Goal: Information Seeking & Learning: Learn about a topic

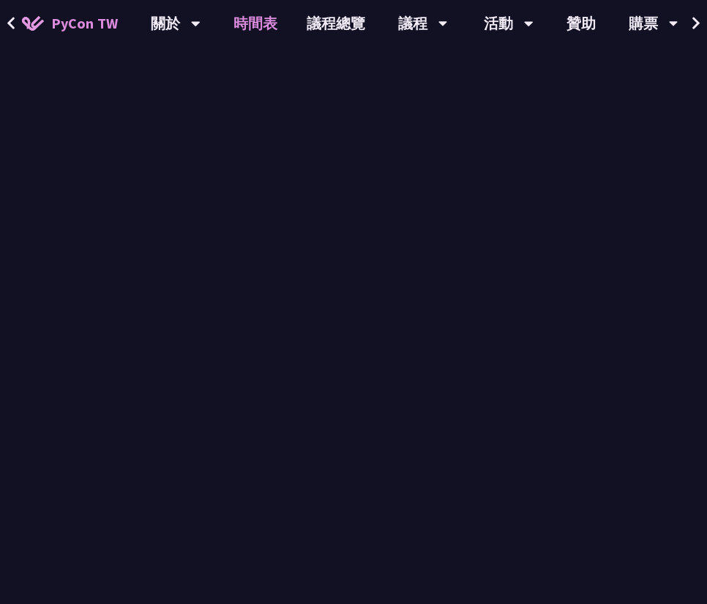
click at [259, 28] on link "時間表" at bounding box center [255, 23] width 73 height 47
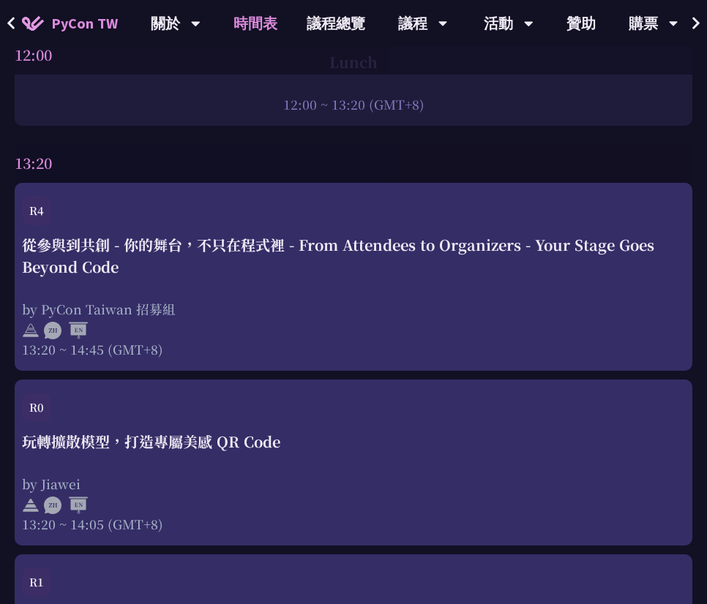
scroll to position [3396, 0]
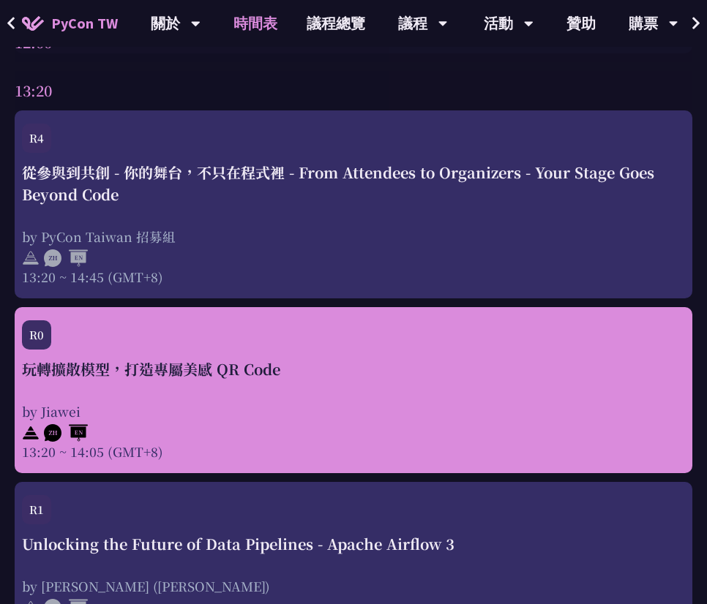
click at [312, 410] on div "by Jiawei" at bounding box center [353, 411] width 663 height 18
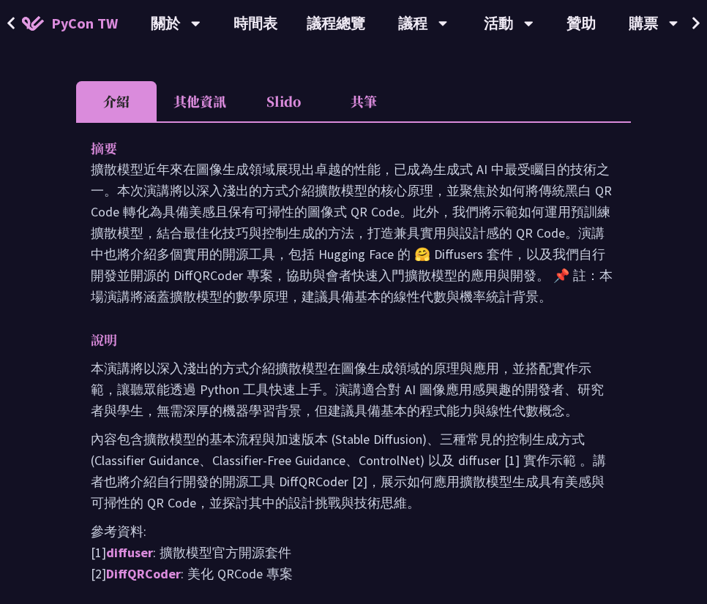
scroll to position [634, 0]
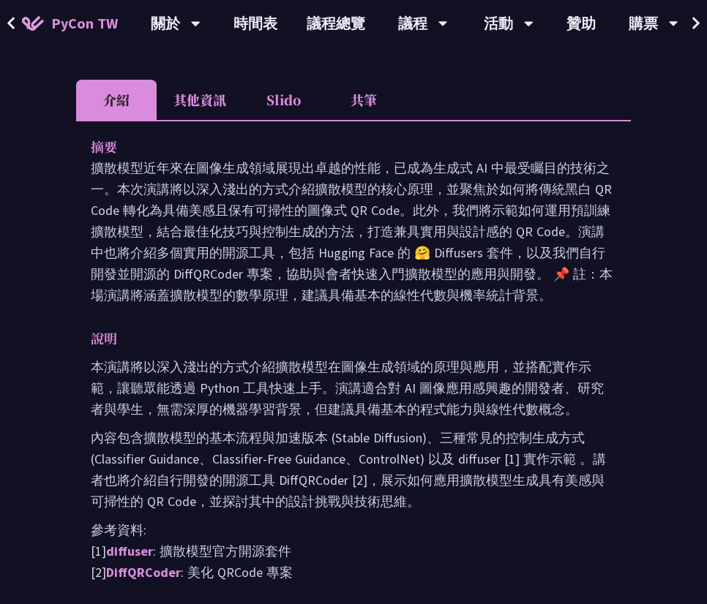
click at [196, 93] on li "其他資訊" at bounding box center [200, 100] width 86 height 40
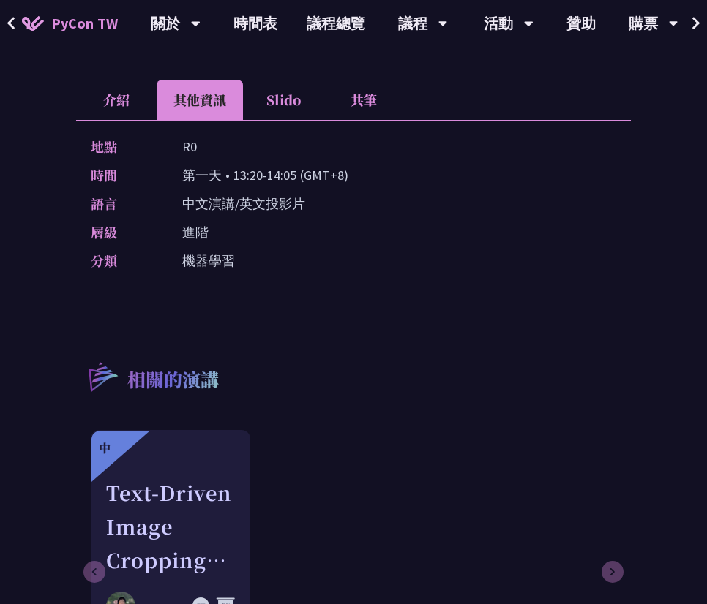
click at [288, 89] on li "Slido" at bounding box center [283, 100] width 80 height 40
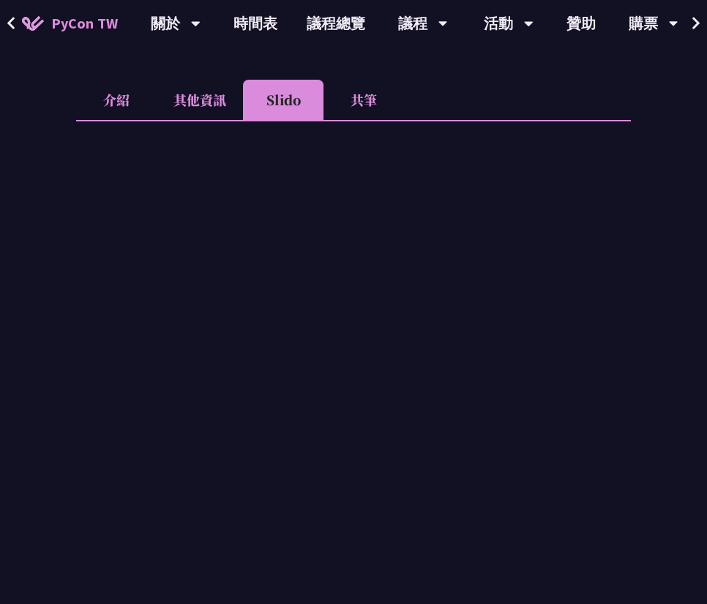
click at [371, 84] on li "共筆" at bounding box center [363, 100] width 80 height 40
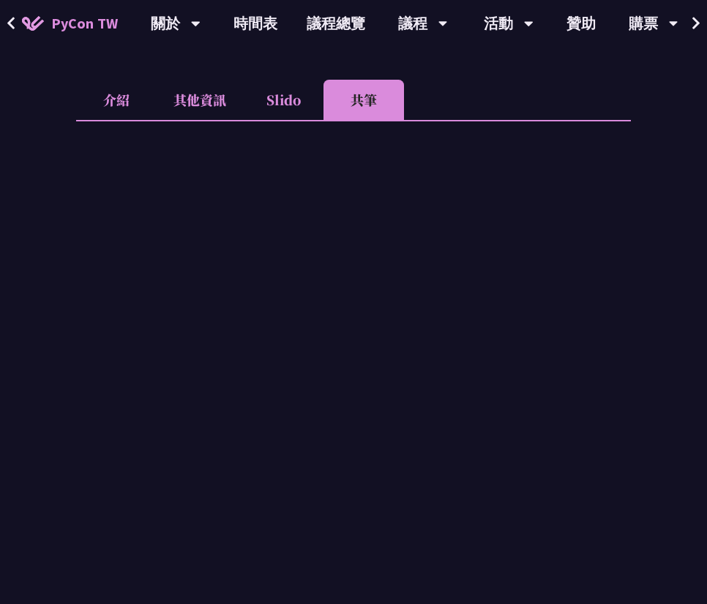
click at [268, 97] on li "Slido" at bounding box center [283, 100] width 80 height 40
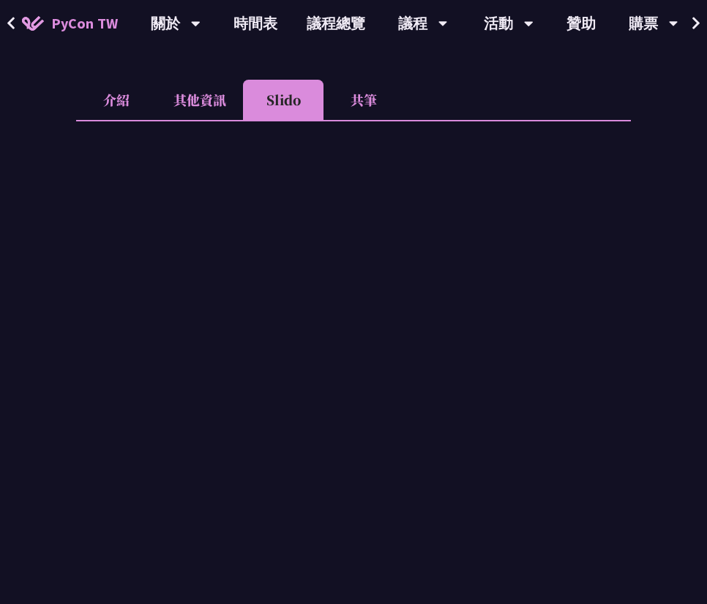
click at [312, 80] on li "Slido" at bounding box center [283, 100] width 80 height 40
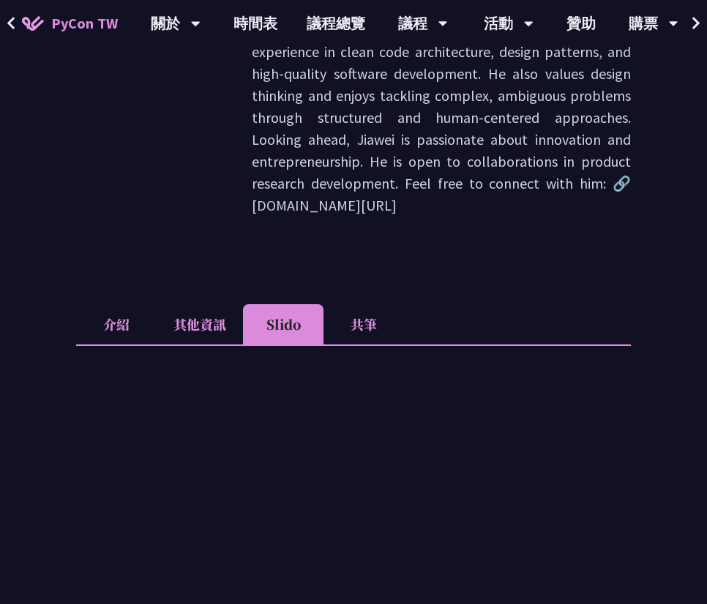
scroll to position [394, 0]
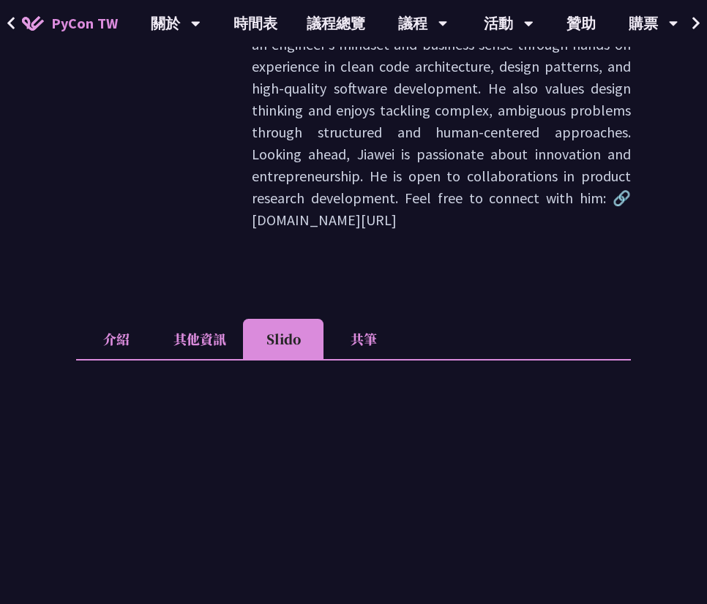
click at [351, 319] on li "共筆" at bounding box center [363, 339] width 80 height 40
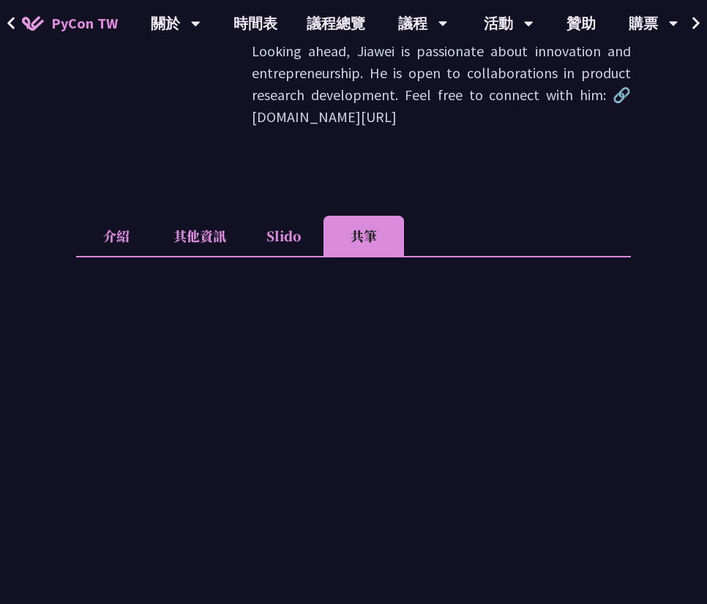
scroll to position [550, 0]
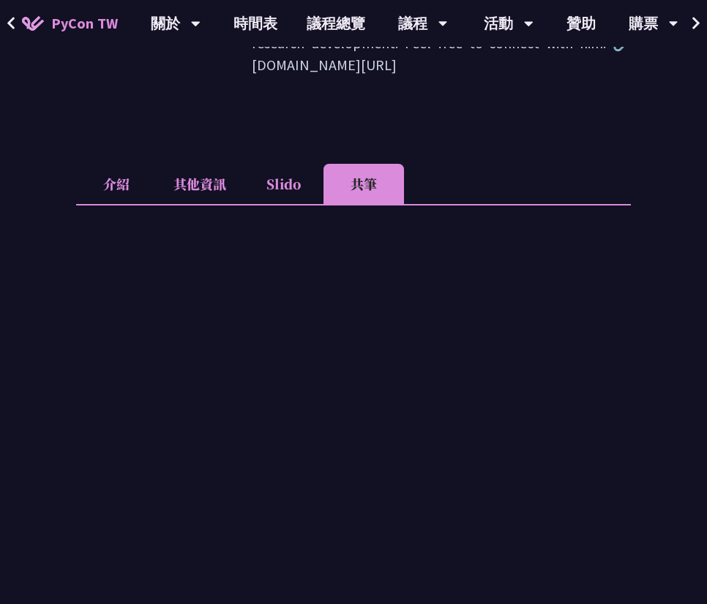
click at [134, 164] on li "介紹" at bounding box center [116, 184] width 80 height 40
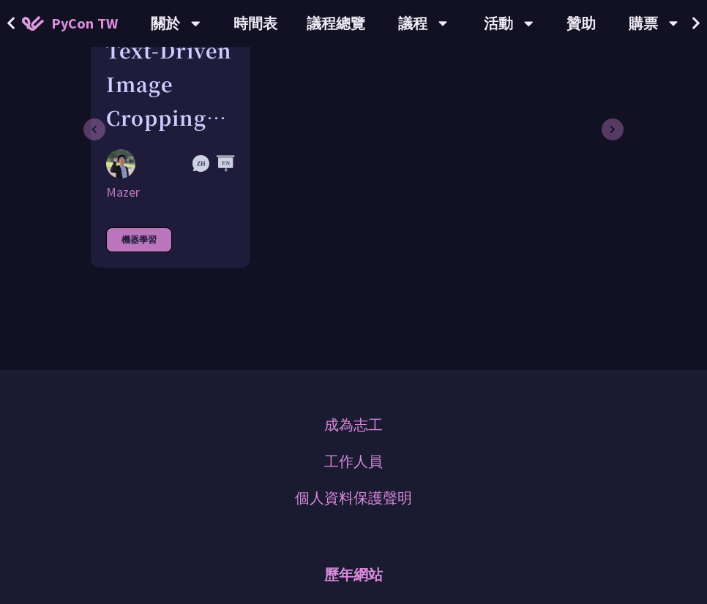
scroll to position [1409, 0]
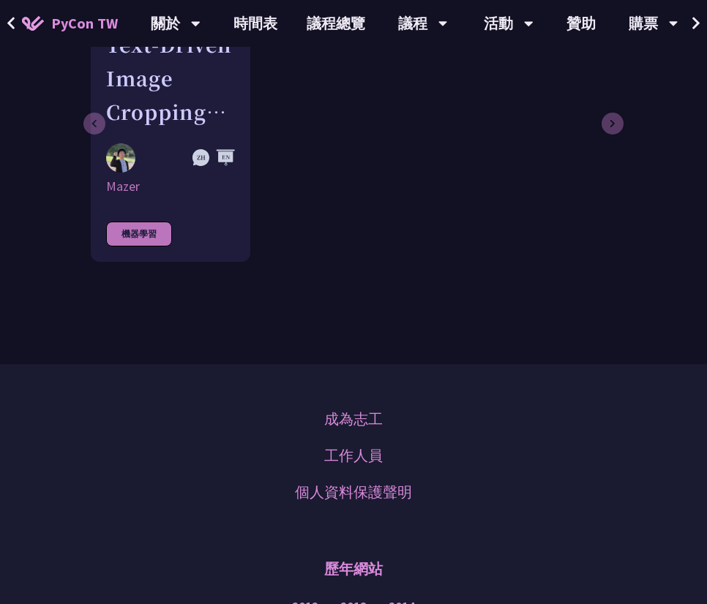
click at [23, 25] on img at bounding box center [33, 23] width 22 height 15
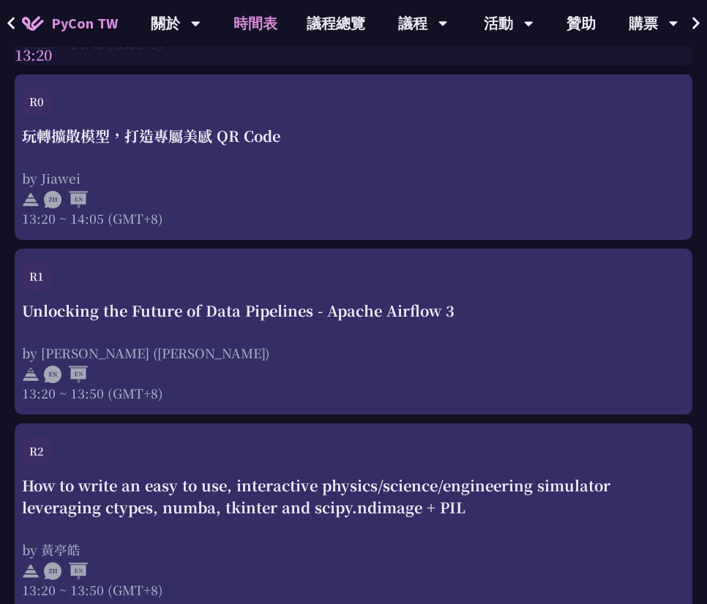
scroll to position [3648, 0]
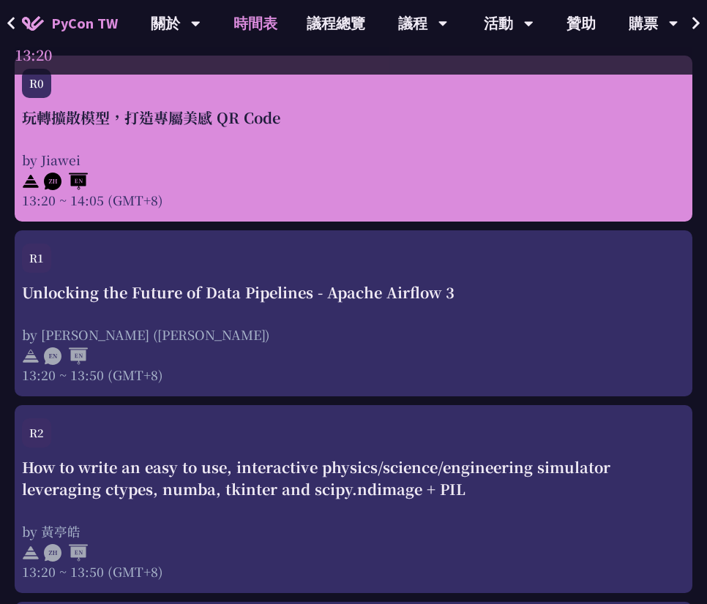
click at [591, 169] on div "by Jiawei" at bounding box center [353, 160] width 663 height 18
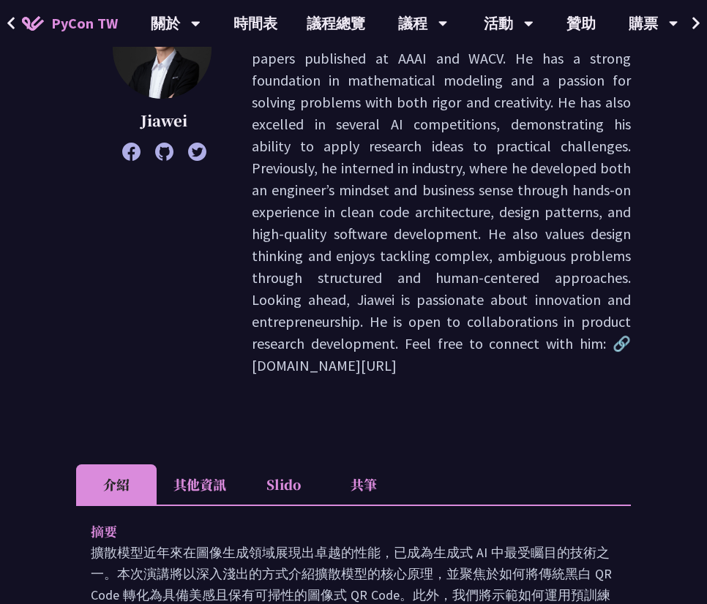
scroll to position [259, 0]
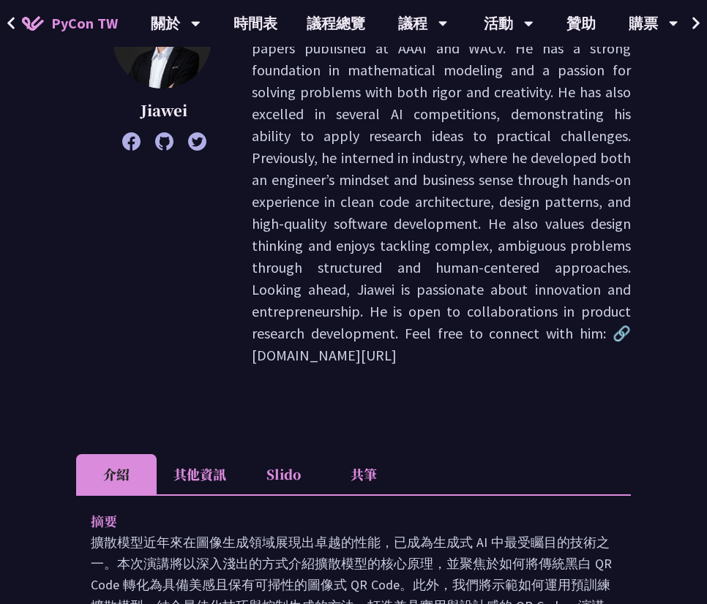
click at [531, 329] on p "Jiawei is a CS PhD Candidate at [GEOGRAPHIC_DATA]. His research focuses on the …" at bounding box center [441, 179] width 379 height 373
click at [4, 36] on button at bounding box center [11, 23] width 22 height 47
click at [13, 31] on span at bounding box center [12, 23] width 10 height 22
click at [1, 28] on button at bounding box center [11, 23] width 22 height 47
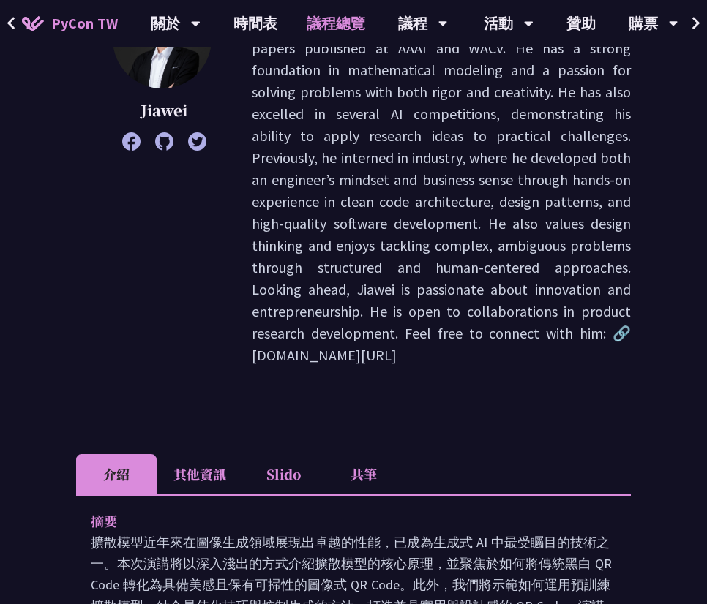
click at [315, 0] on link "議程總覽" at bounding box center [336, 23] width 88 height 47
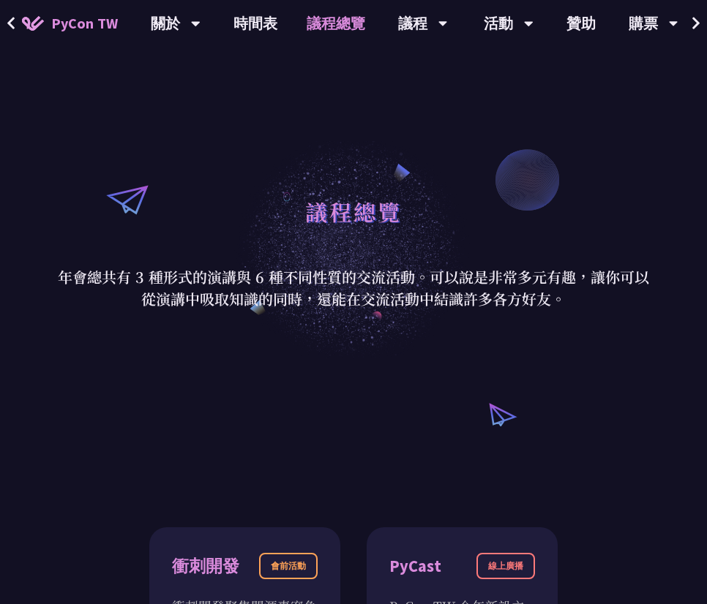
scroll to position [45, 0]
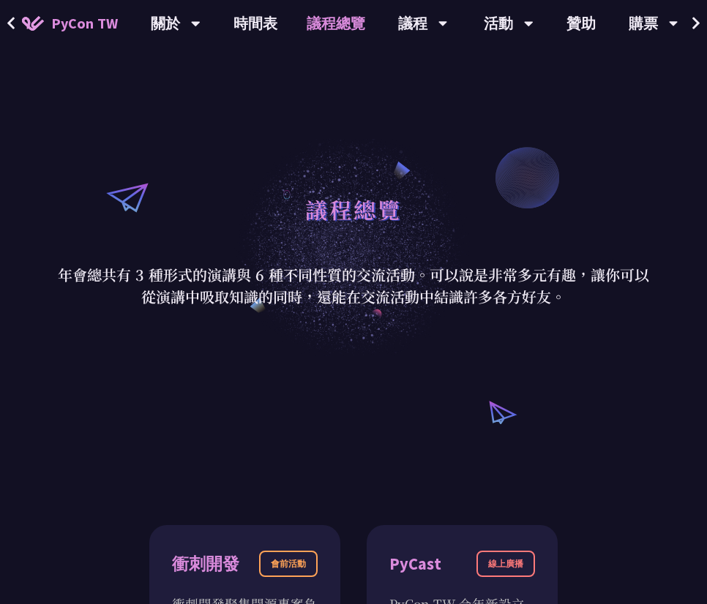
scroll to position [259, 0]
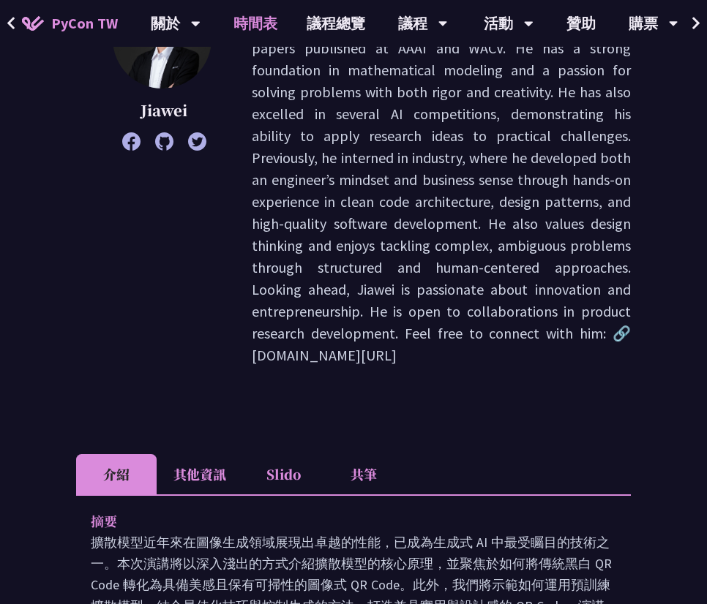
click at [250, 44] on link "時間表" at bounding box center [255, 23] width 73 height 47
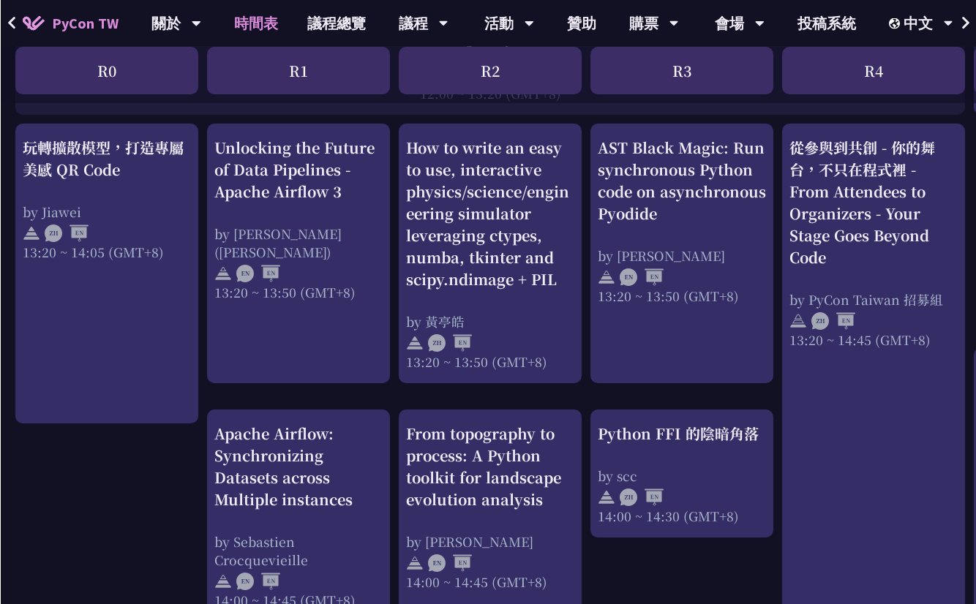
scroll to position [1228, 0]
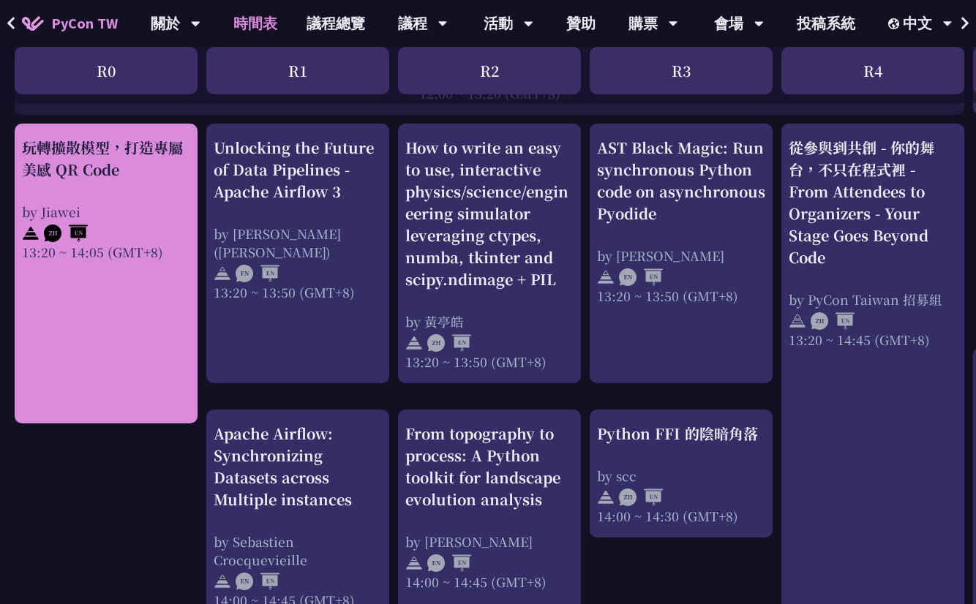
click at [124, 349] on link "玩轉擴散模型，打造專屬美感 QR Code by Jiawei 13:20 ~ 14:05 (GMT+8)" at bounding box center [106, 274] width 168 height 274
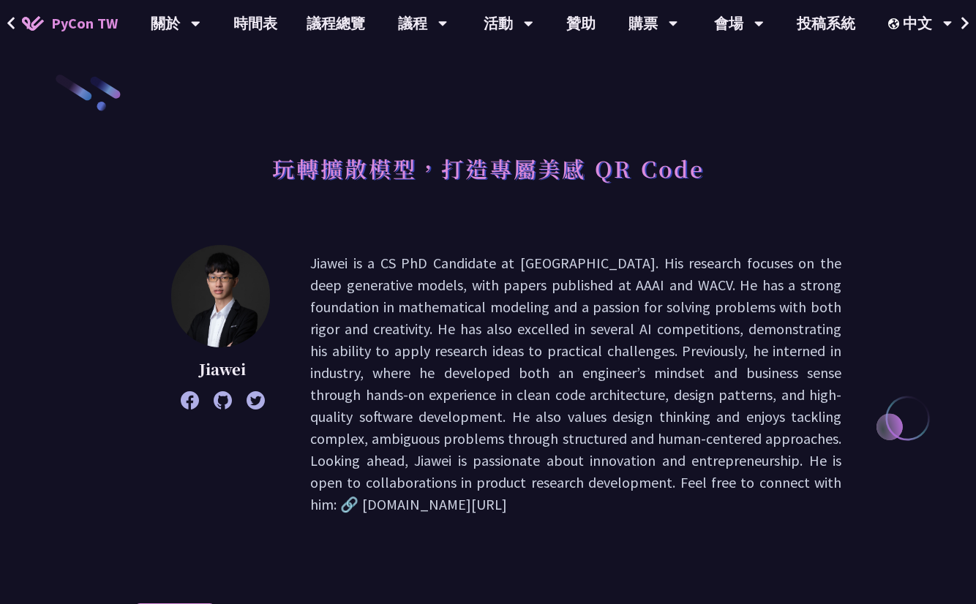
click at [33, 29] on img at bounding box center [33, 23] width 22 height 15
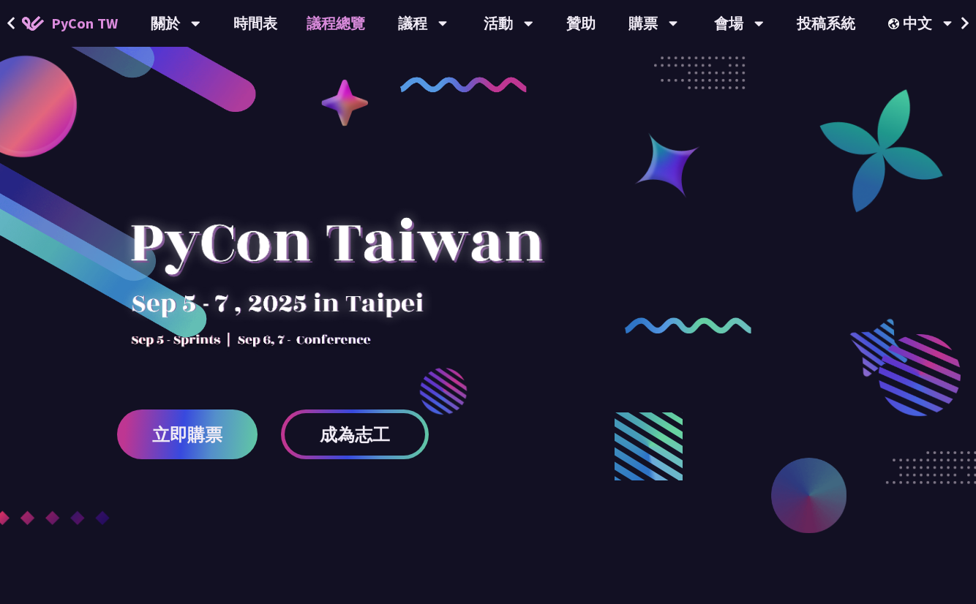
click at [310, 42] on link "議程總覽" at bounding box center [336, 23] width 88 height 47
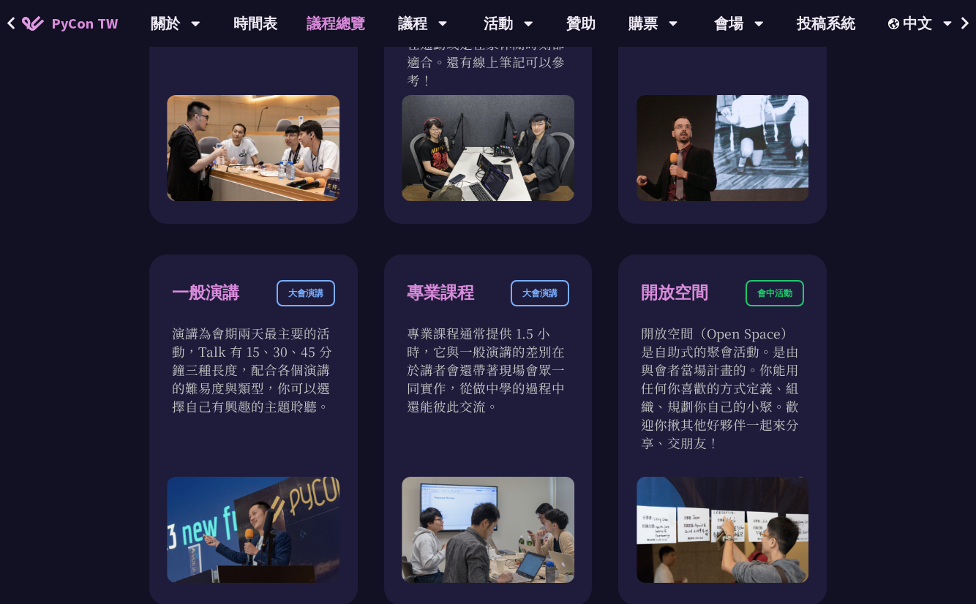
scroll to position [714, 0]
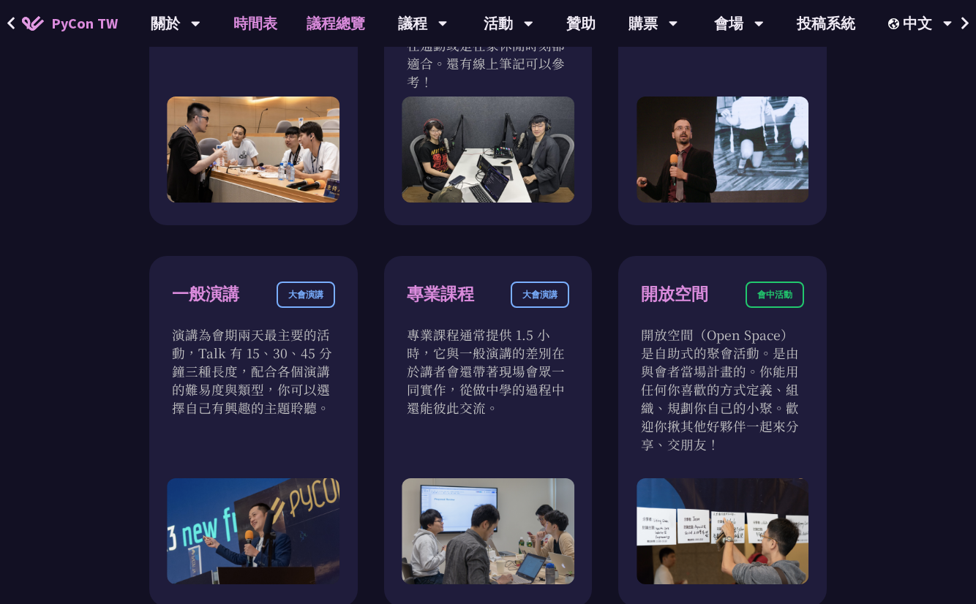
click at [224, 16] on link "時間表" at bounding box center [255, 23] width 73 height 47
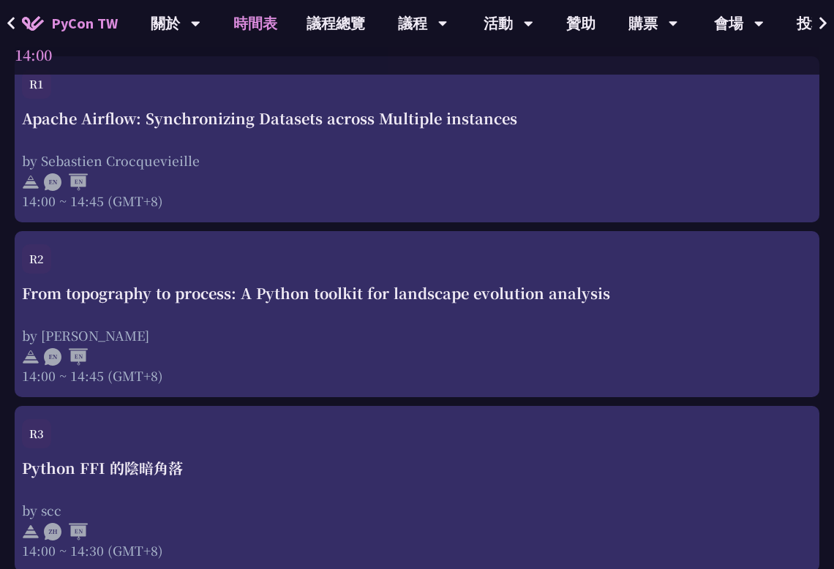
scroll to position [4613, 0]
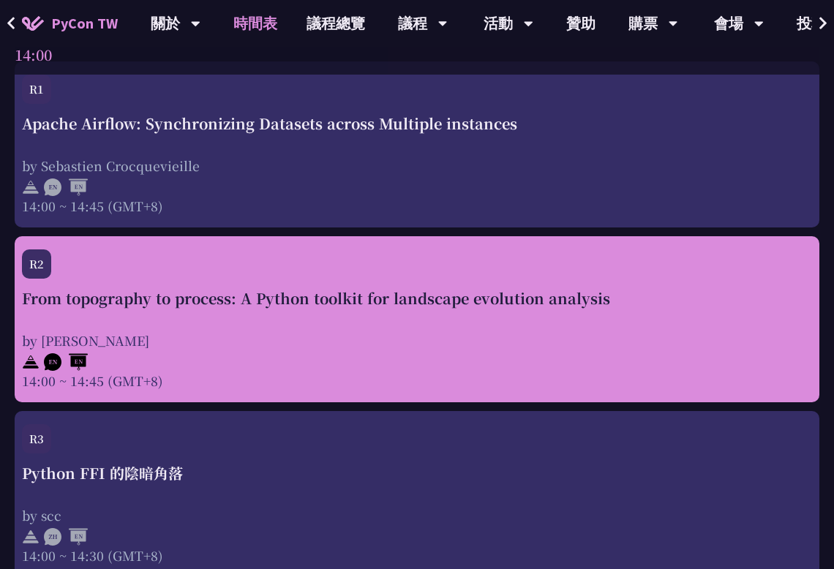
click at [60, 310] on div "From topography to process: A Python toolkit for landscape evolution analysis" at bounding box center [417, 299] width 790 height 22
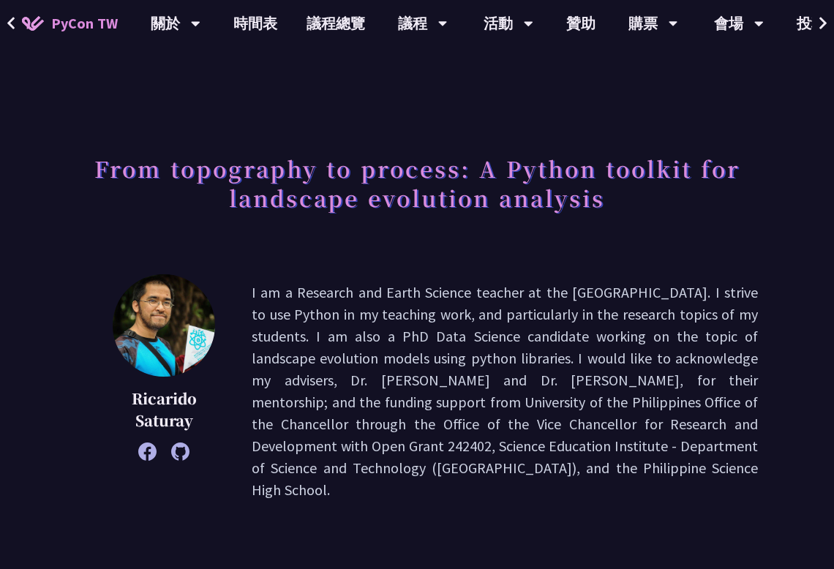
click at [21, 29] on button at bounding box center [11, 23] width 22 height 47
click at [7, 20] on icon at bounding box center [12, 23] width 10 height 15
click at [21, 37] on button at bounding box center [11, 23] width 22 height 47
click at [20, 32] on button at bounding box center [11, 23] width 22 height 47
click at [13, 20] on icon at bounding box center [12, 23] width 10 height 15
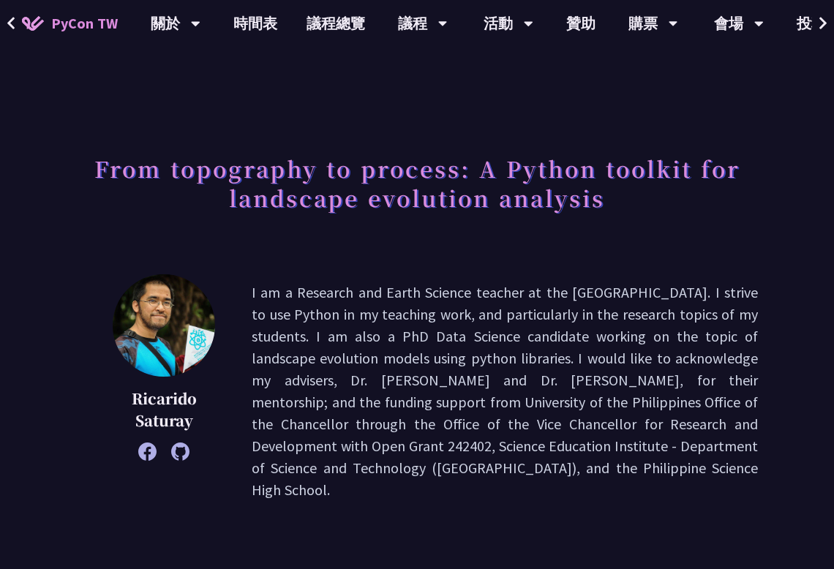
click at [34, 18] on img at bounding box center [33, 23] width 22 height 15
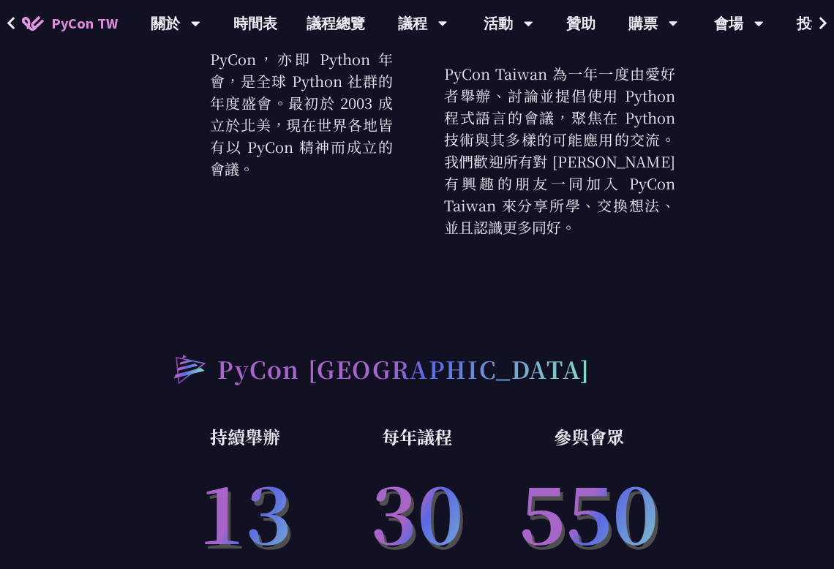
scroll to position [645, 0]
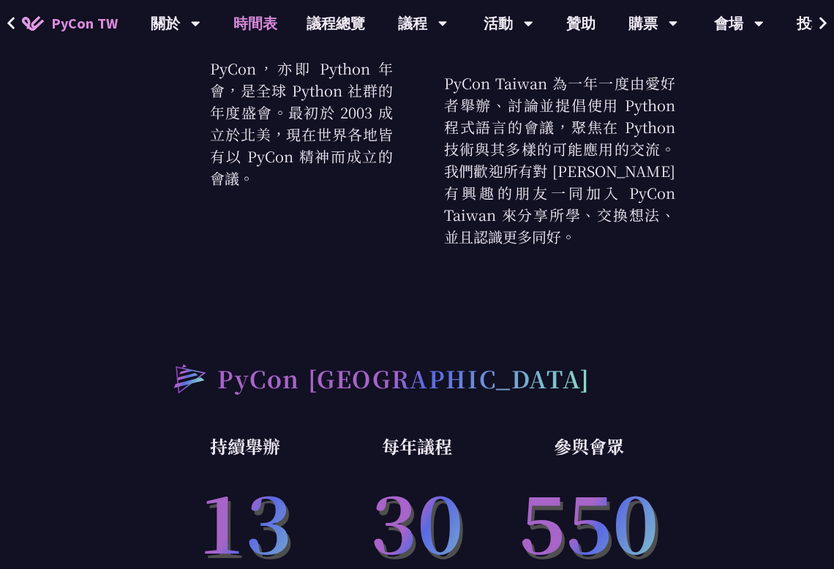
click at [239, 27] on link "時間表" at bounding box center [255, 23] width 73 height 47
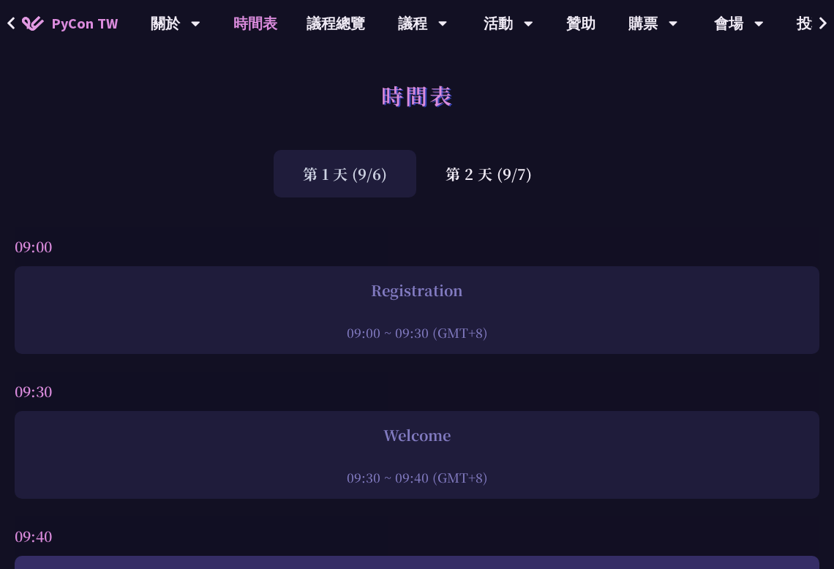
scroll to position [4613, 0]
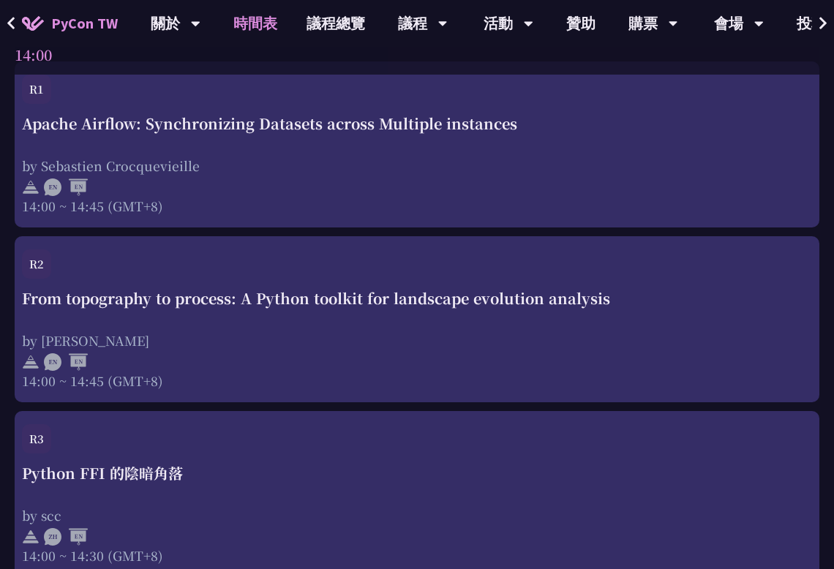
click at [250, 23] on link "時間表" at bounding box center [255, 23] width 73 height 47
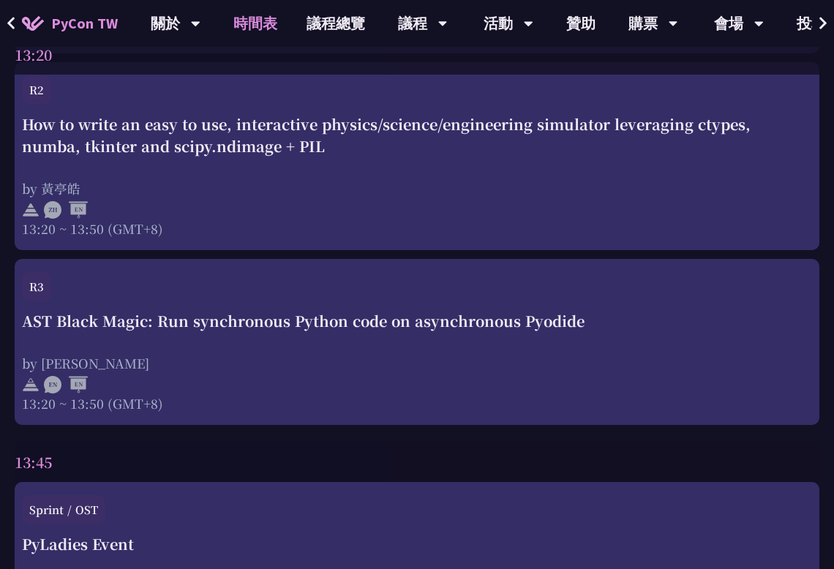
scroll to position [3962, 0]
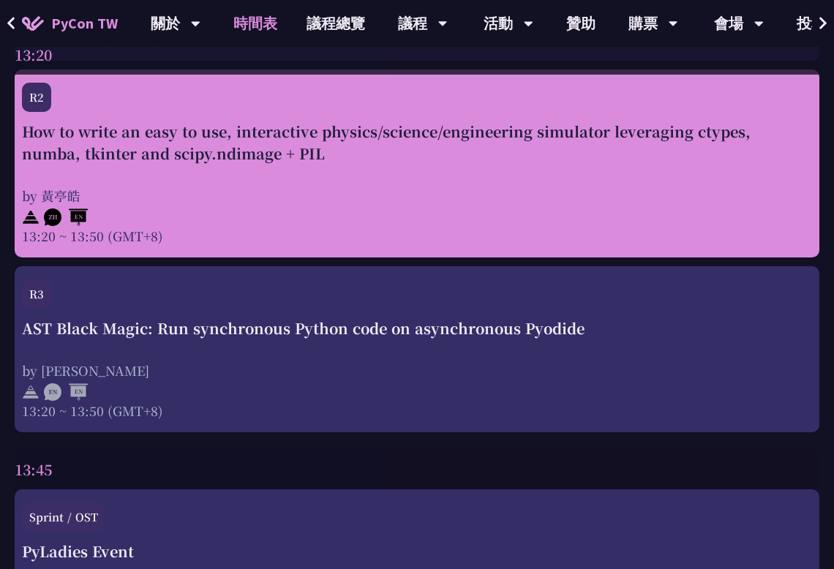
click at [101, 144] on div "How to write an easy to use, interactive physics/science/engineering simulator …" at bounding box center [417, 143] width 790 height 44
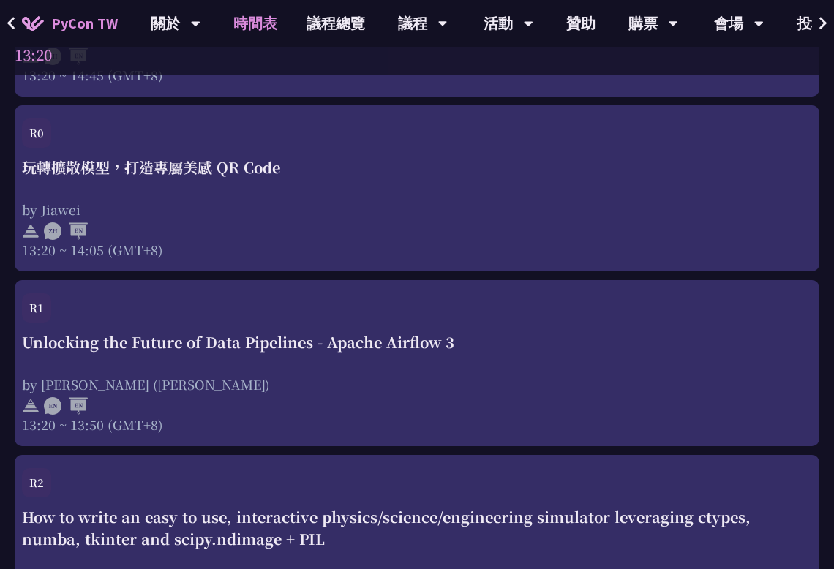
scroll to position [3575, 0]
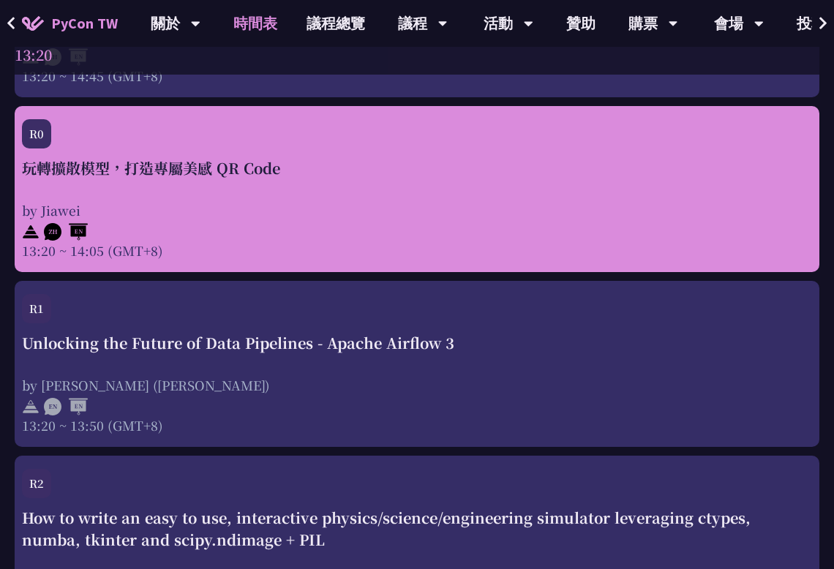
click at [71, 157] on div "R0" at bounding box center [417, 138] width 790 height 38
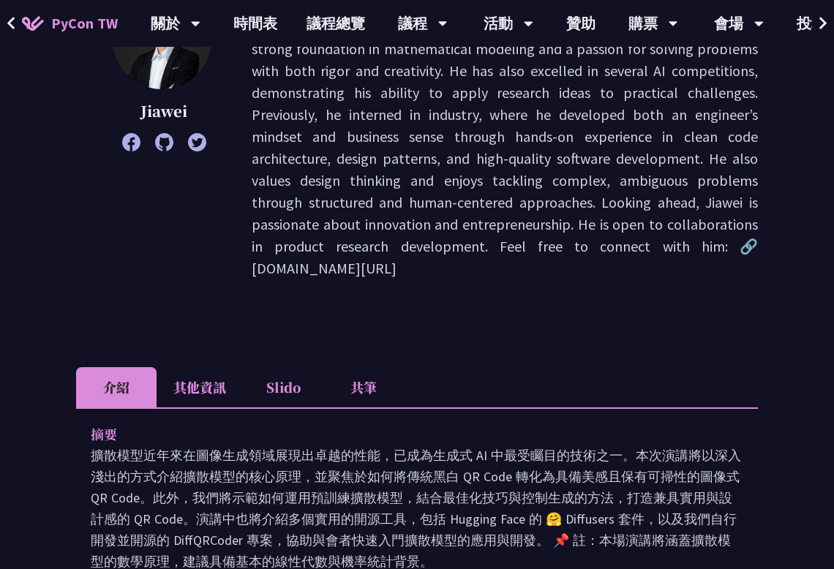
scroll to position [256, 0]
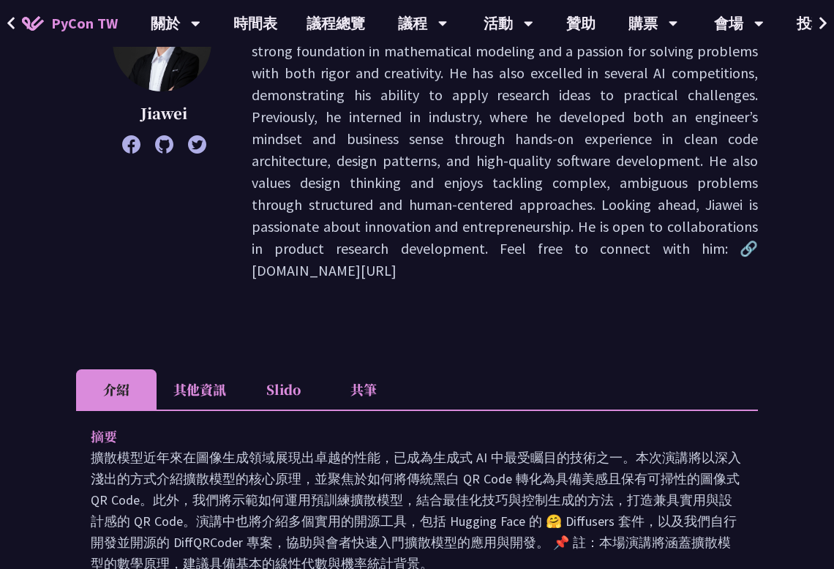
click at [364, 370] on li "共筆" at bounding box center [363, 390] width 80 height 40
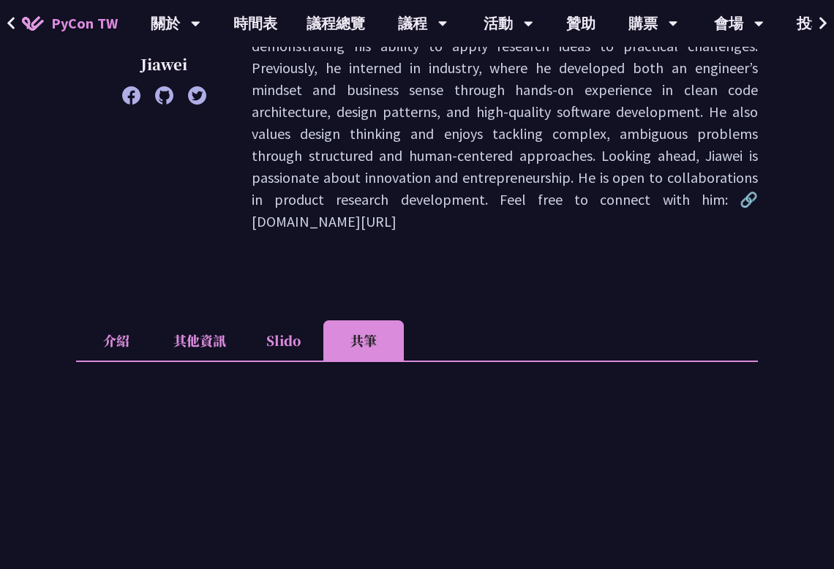
click at [105, 321] on li "介紹" at bounding box center [116, 341] width 80 height 40
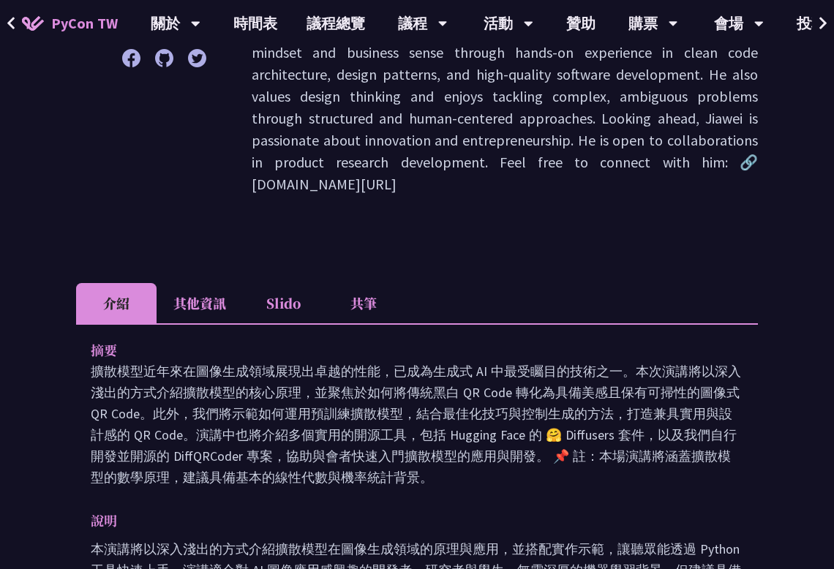
scroll to position [355, 0]
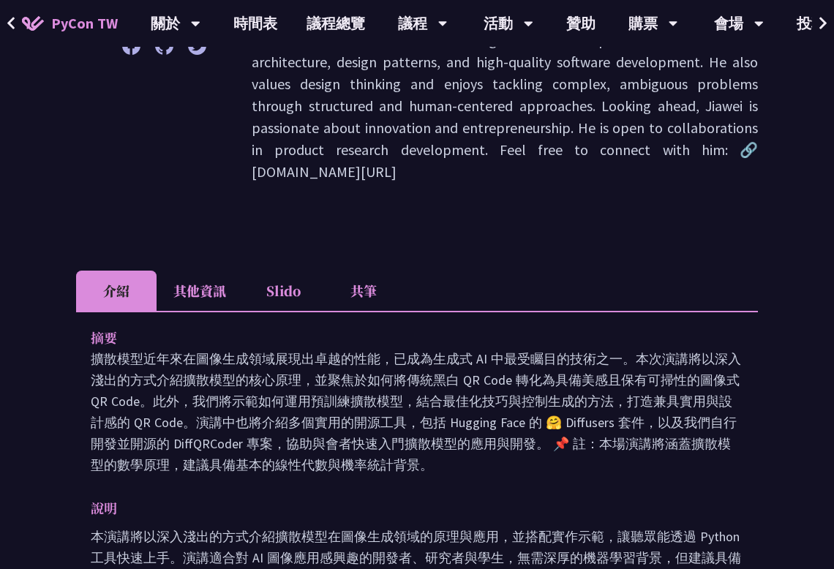
click at [359, 280] on li "共筆" at bounding box center [363, 291] width 80 height 40
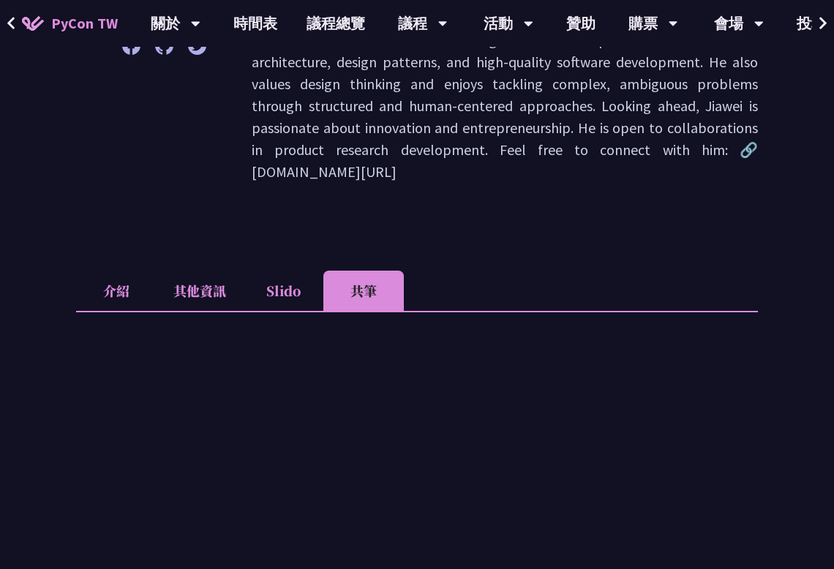
click at [273, 271] on li "Slido" at bounding box center [283, 291] width 80 height 40
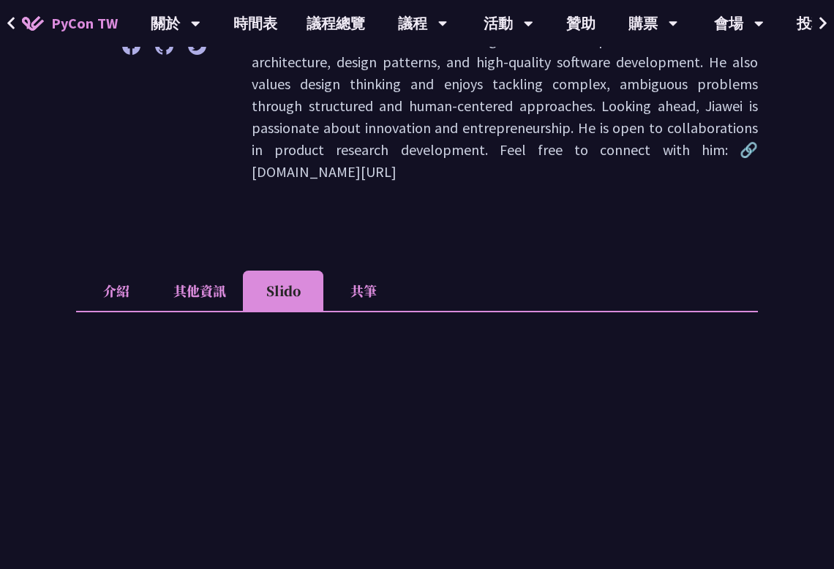
click at [22, 23] on img at bounding box center [33, 23] width 22 height 15
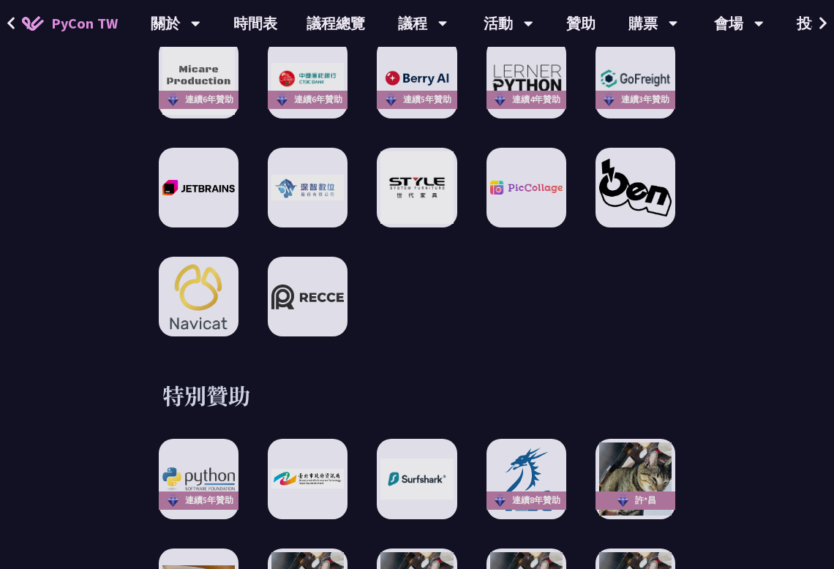
scroll to position [2198, 0]
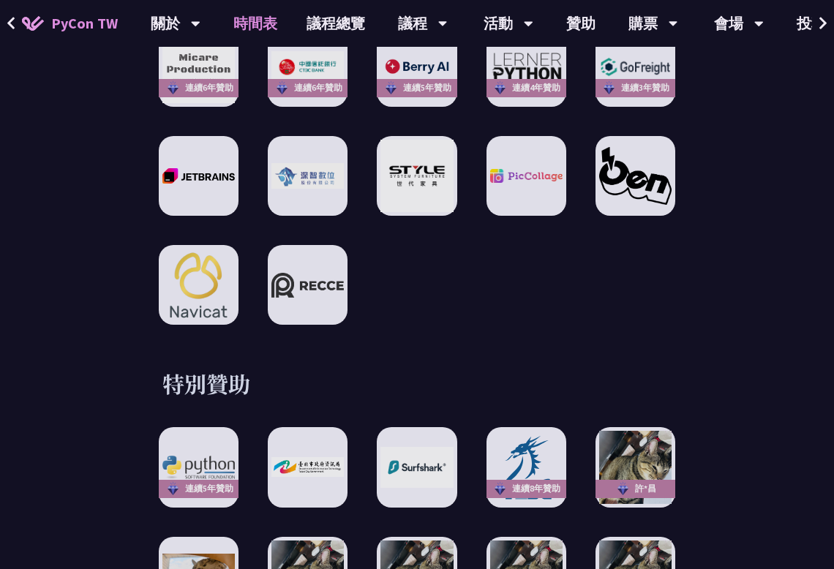
click at [275, 28] on link "時間表" at bounding box center [255, 23] width 73 height 47
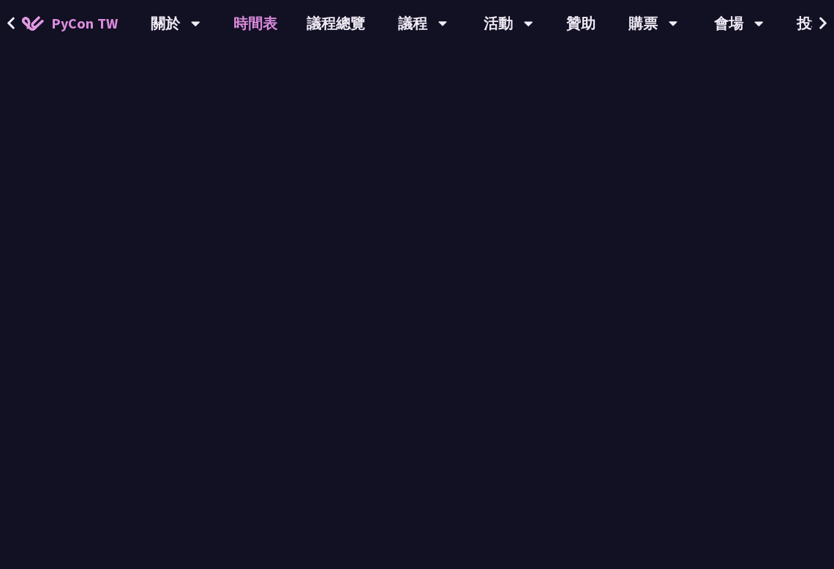
click at [255, 10] on link "時間表" at bounding box center [255, 23] width 73 height 47
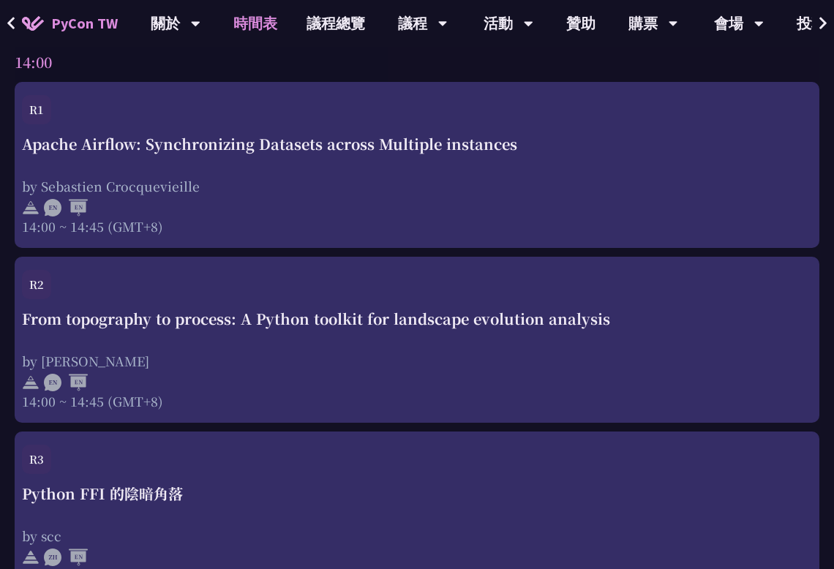
scroll to position [4604, 0]
